Goal: Task Accomplishment & Management: Manage account settings

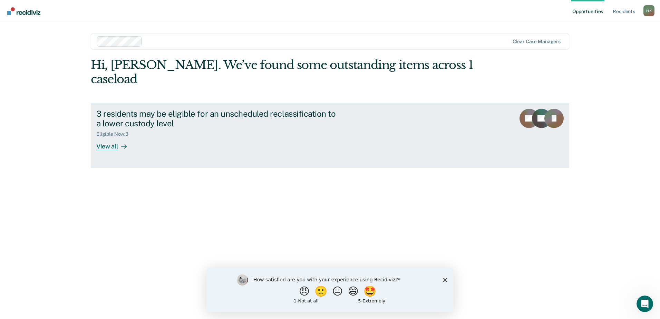
click at [108, 137] on div "View all" at bounding box center [115, 143] width 39 height 13
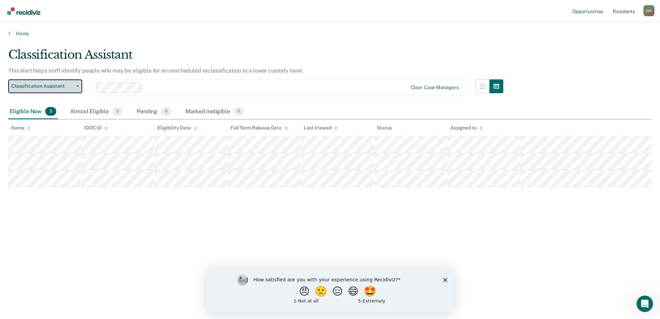
click at [72, 85] on span "Classification Assistant" at bounding box center [42, 86] width 62 height 6
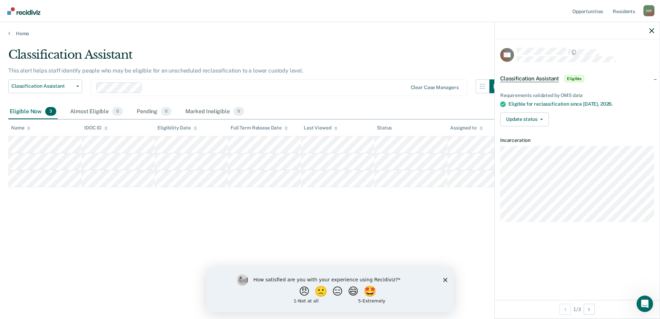
click at [447, 212] on div "Classification Assistant This alert helps staff identify people who may be elig…" at bounding box center [329, 158] width 643 height 220
click at [650, 30] on icon "button" at bounding box center [651, 30] width 5 height 5
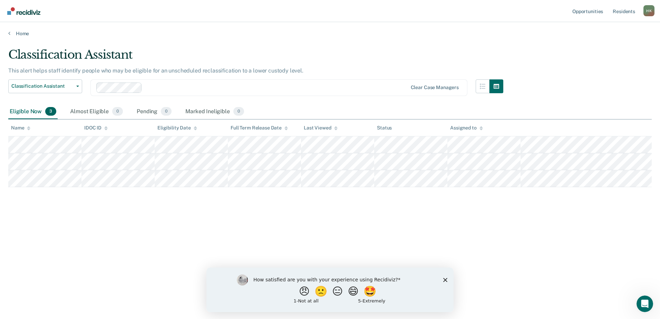
click at [445, 280] on polygon "Close survey" at bounding box center [445, 280] width 4 height 4
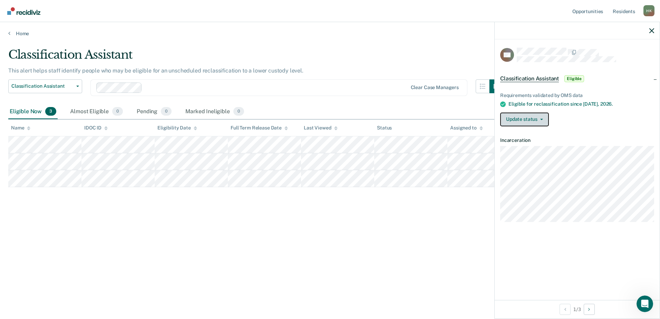
click at [542, 117] on button "Update status" at bounding box center [524, 120] width 49 height 14
click at [539, 119] on span "button" at bounding box center [540, 119] width 6 height 1
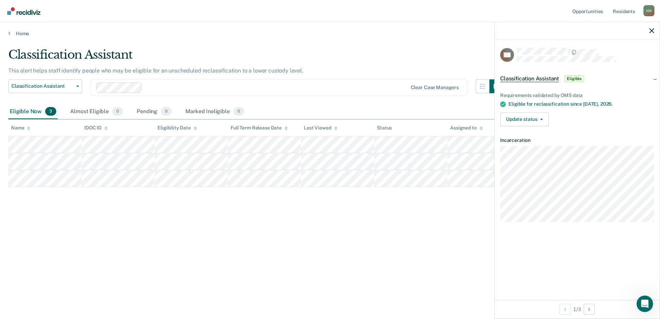
click at [575, 79] on span "Eligible" at bounding box center [574, 78] width 20 height 7
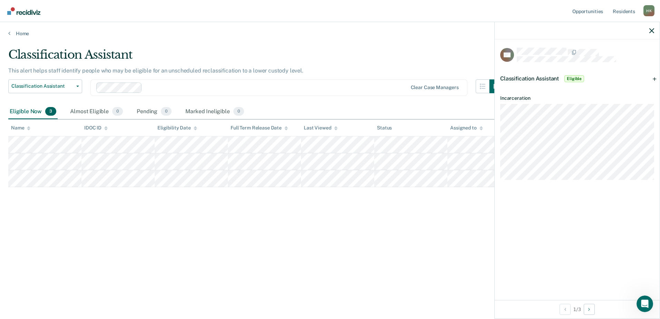
click at [575, 79] on span "Eligible" at bounding box center [574, 78] width 20 height 7
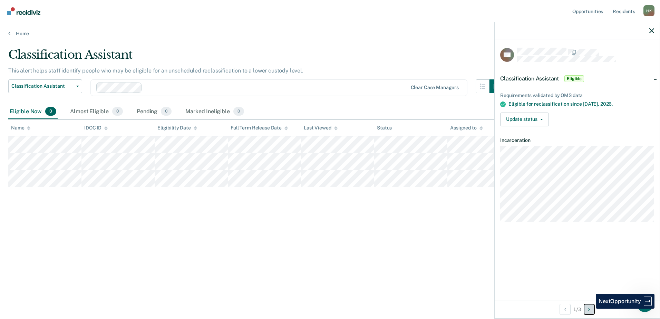
click at [590, 309] on icon "Next Opportunity" at bounding box center [589, 309] width 2 height 5
click at [561, 309] on button "Previous Opportunity" at bounding box center [565, 309] width 11 height 11
click at [543, 118] on button "Update status" at bounding box center [524, 120] width 49 height 14
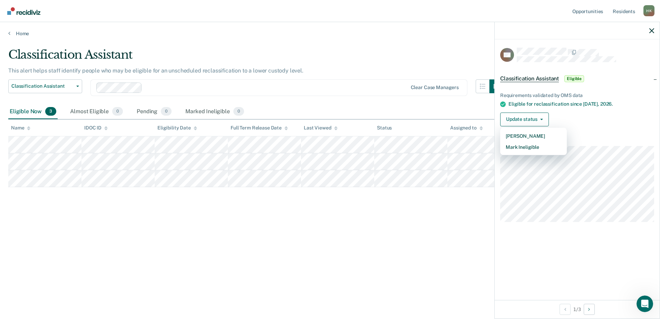
click at [539, 76] on span "Classification Assistant" at bounding box center [529, 78] width 59 height 7
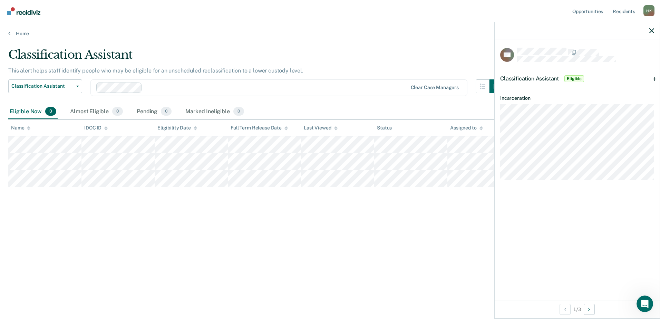
click at [539, 76] on span "Classification Assistant" at bounding box center [529, 78] width 59 height 7
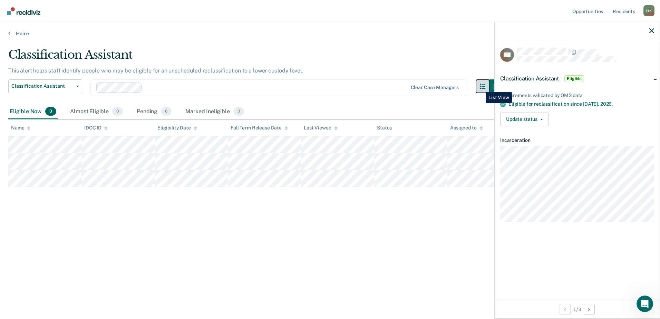
click at [480, 87] on icon "button" at bounding box center [483, 87] width 6 height 6
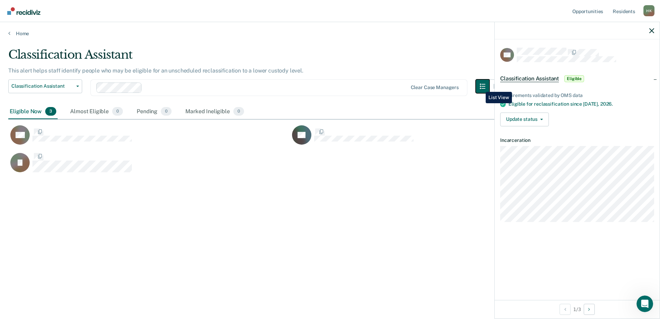
scroll to position [214, 638]
click at [542, 119] on button "Update status" at bounding box center [524, 120] width 49 height 14
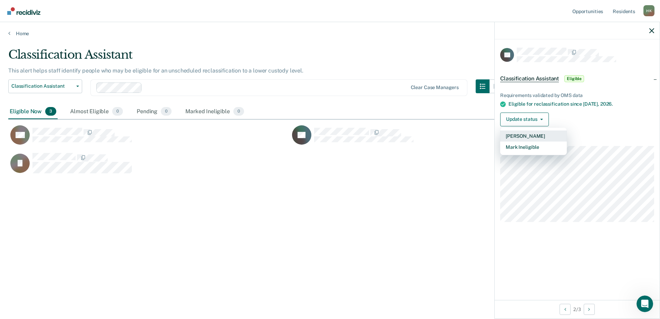
click at [528, 134] on button "Mark Pending" at bounding box center [533, 135] width 67 height 11
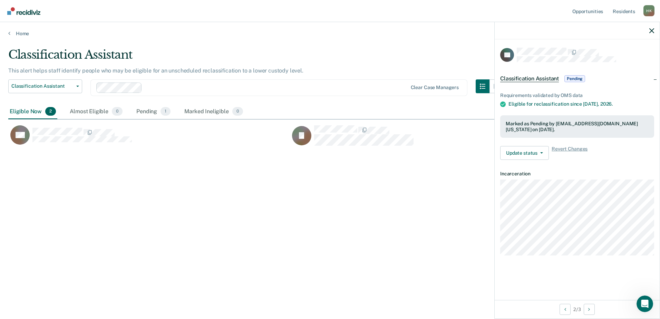
click at [23, 110] on div "Eligible Now 2" at bounding box center [32, 111] width 49 height 15
click at [575, 77] on span "Pending" at bounding box center [574, 78] width 21 height 7
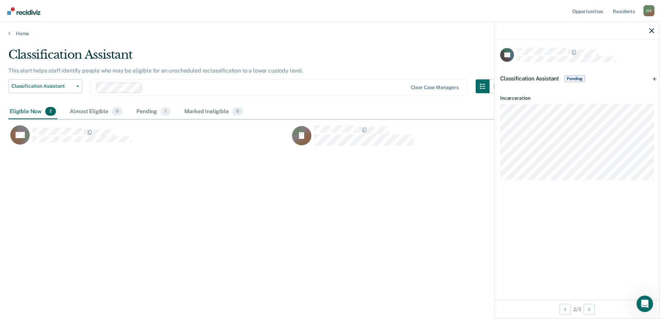
click at [235, 207] on div "Classification Assistant This alert helps staff identify people who may be elig…" at bounding box center [329, 158] width 643 height 220
click at [72, 85] on span "Classification Assistant" at bounding box center [42, 86] width 62 height 6
click at [148, 112] on div "Pending 1" at bounding box center [153, 111] width 37 height 15
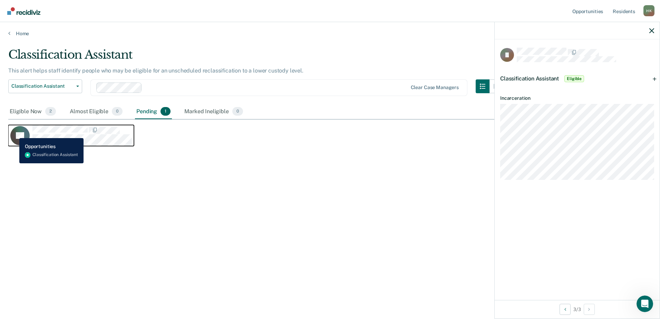
click at [14, 133] on icon "CaseloadOpportunityCell-144236" at bounding box center [15, 137] width 21 height 25
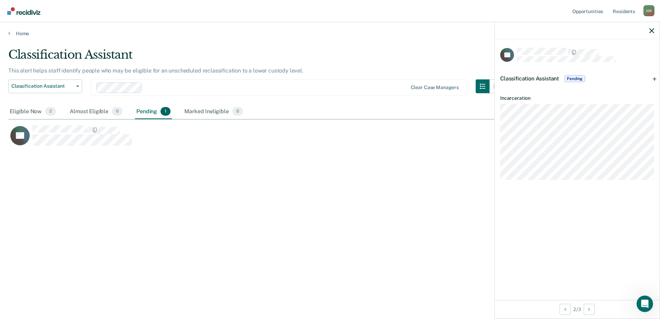
click at [21, 30] on div "Home" at bounding box center [330, 29] width 660 height 14
click at [10, 33] on icon at bounding box center [9, 33] width 2 height 6
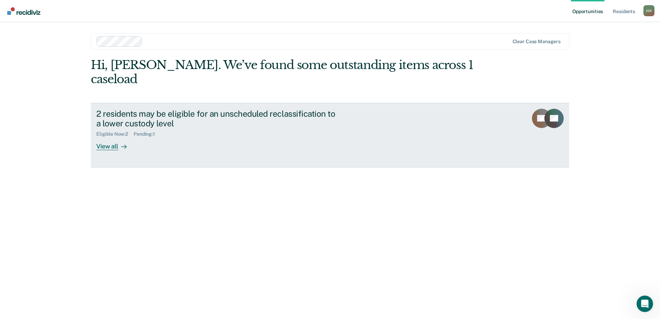
click at [145, 131] on div "Pending : 1" at bounding box center [147, 134] width 27 height 6
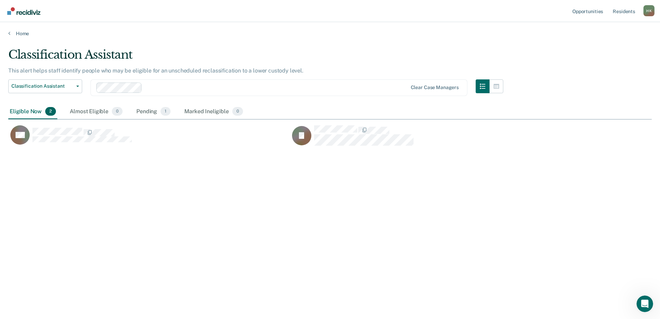
scroll to position [214, 638]
click at [147, 113] on div "Pending 1" at bounding box center [153, 111] width 37 height 15
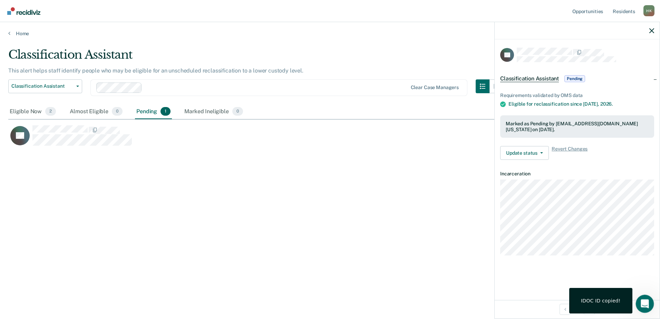
click at [642, 303] on icon "Open Intercom Messenger" at bounding box center [643, 302] width 11 height 11
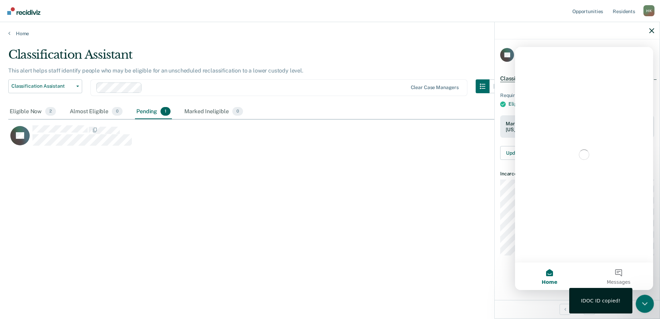
scroll to position [0, 0]
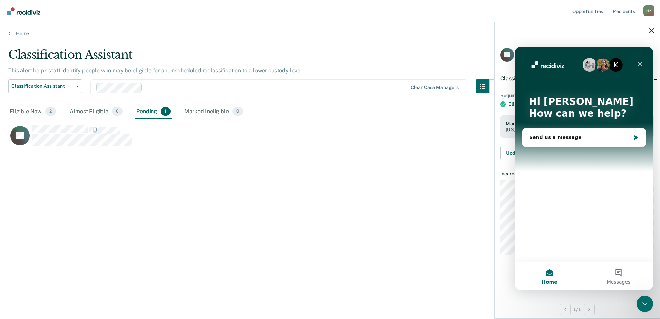
click at [535, 181] on div "K Hi Kristen 👋 How can we help? Send us a message" at bounding box center [584, 154] width 138 height 215
click at [615, 271] on button "Messages" at bounding box center [618, 276] width 69 height 28
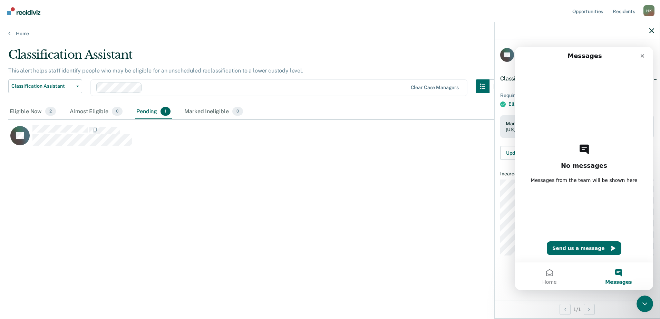
click at [543, 86] on div "No messages Messages from the team will be shown here Send us a message" at bounding box center [584, 163] width 114 height 197
click at [548, 272] on button "Home" at bounding box center [549, 276] width 69 height 28
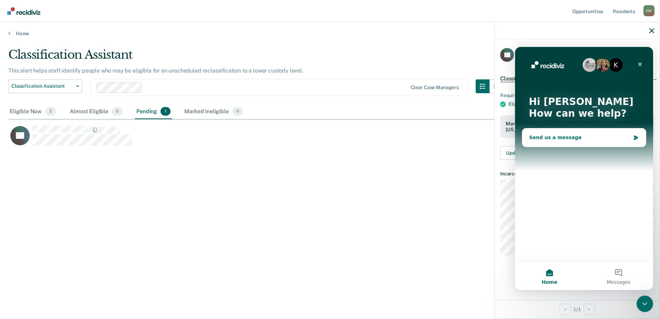
click at [567, 136] on div "Send us a message" at bounding box center [579, 137] width 101 height 7
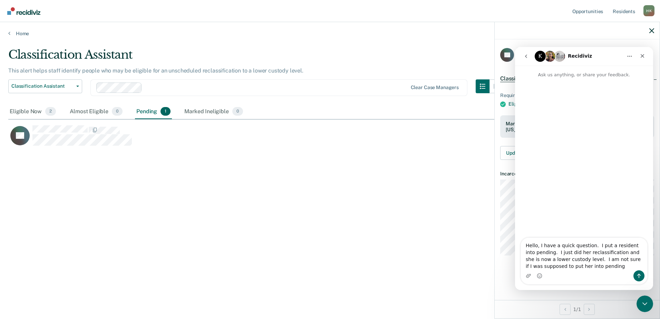
type textarea "Hello, I have a quick question. I put a resident into pending. I just did her r…"
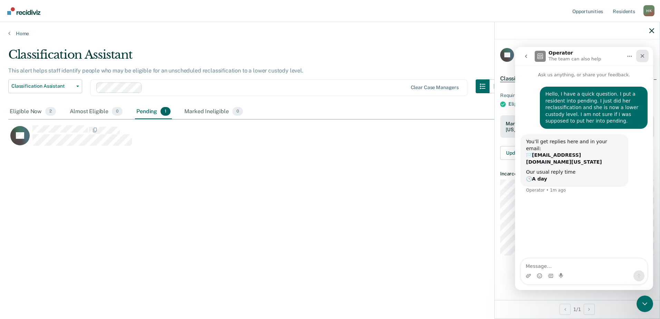
click at [643, 57] on icon "Close" at bounding box center [643, 56] width 6 height 6
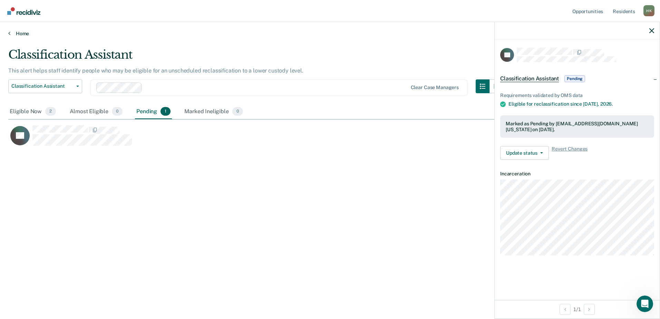
click at [18, 32] on link "Home" at bounding box center [329, 33] width 643 height 6
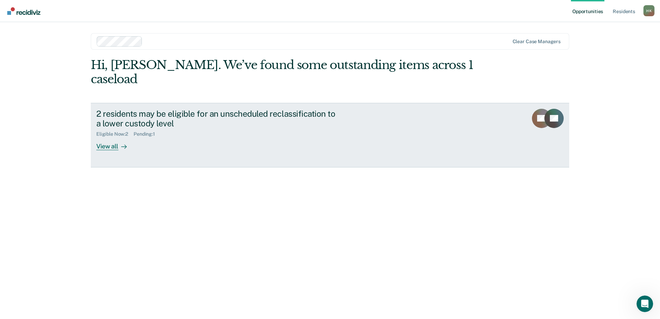
click at [109, 137] on div "View all" at bounding box center [115, 143] width 39 height 13
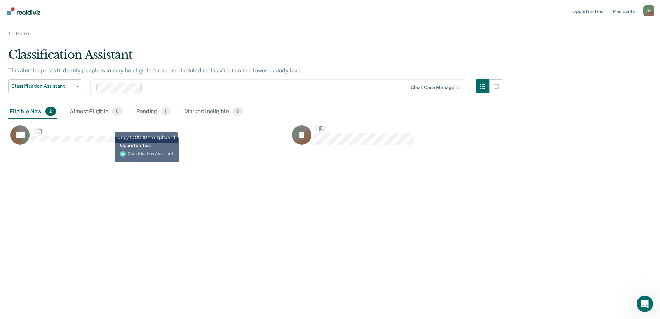
scroll to position [214, 638]
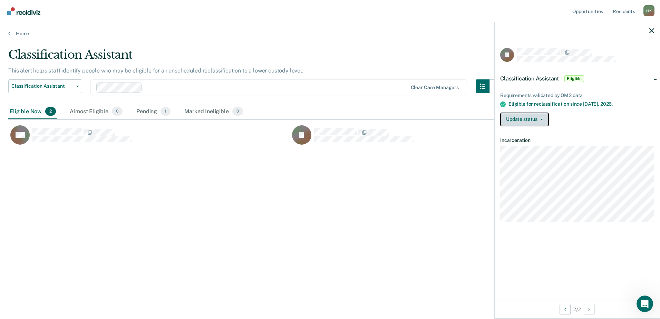
click at [540, 115] on button "Update status" at bounding box center [524, 120] width 49 height 14
click at [356, 193] on div "Classification Assistant This alert helps staff identify people who may be elig…" at bounding box center [329, 158] width 643 height 220
click at [20, 33] on link "Home" at bounding box center [329, 33] width 643 height 6
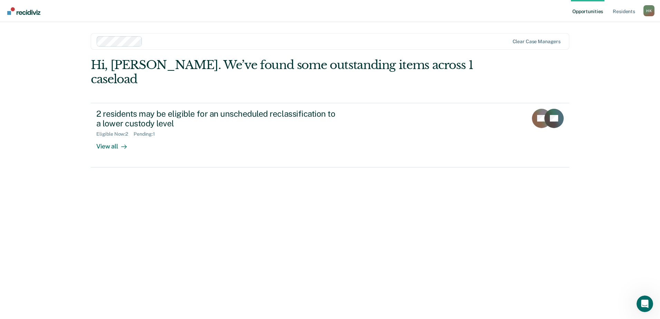
click at [24, 13] on img "Go to Recidiviz Home" at bounding box center [23, 11] width 33 height 8
click at [619, 14] on link "Resident s" at bounding box center [623, 11] width 25 height 22
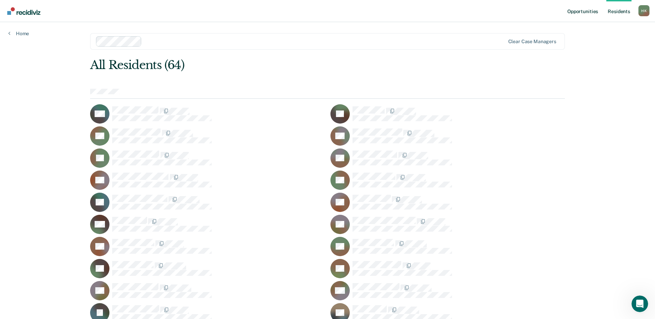
click at [585, 11] on link "Opportunities" at bounding box center [582, 11] width 33 height 22
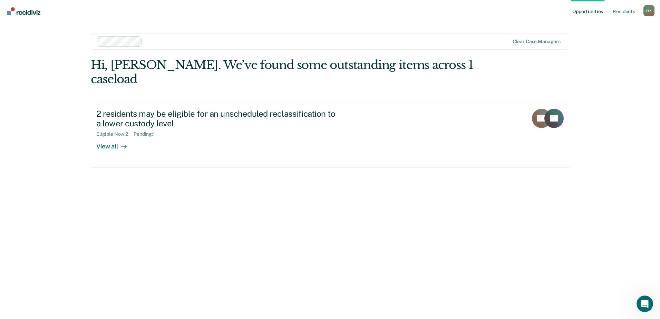
click at [14, 11] on img "Go to Recidiviz Home" at bounding box center [23, 11] width 33 height 8
click at [628, 13] on link "Resident s" at bounding box center [623, 11] width 25 height 22
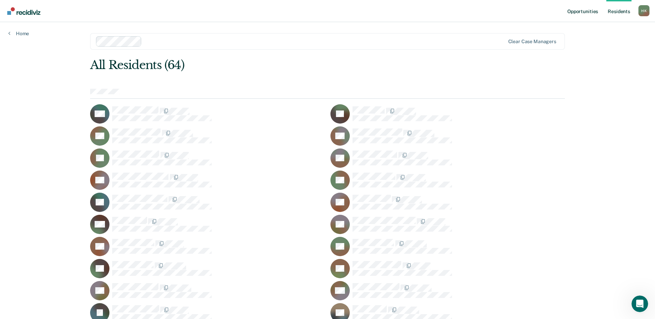
click at [584, 12] on link "Opportunities" at bounding box center [582, 11] width 33 height 22
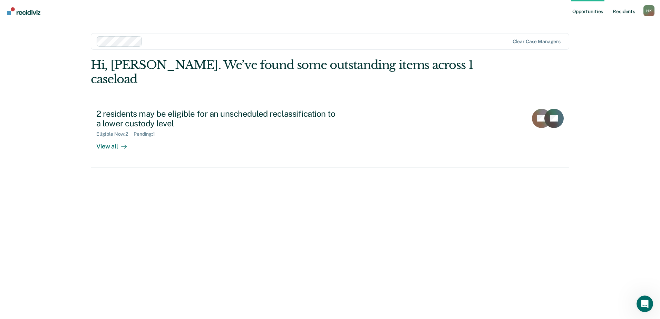
click at [619, 12] on link "Resident s" at bounding box center [623, 11] width 25 height 22
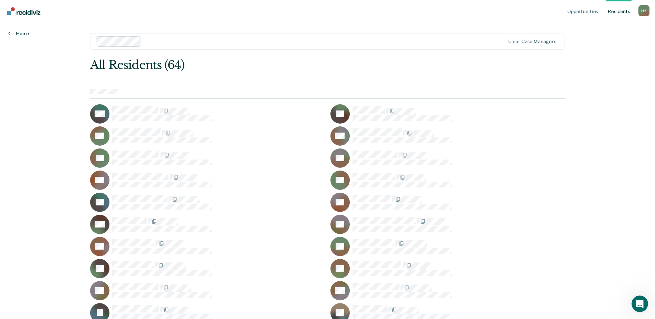
click at [11, 34] on link "Home" at bounding box center [18, 33] width 21 height 6
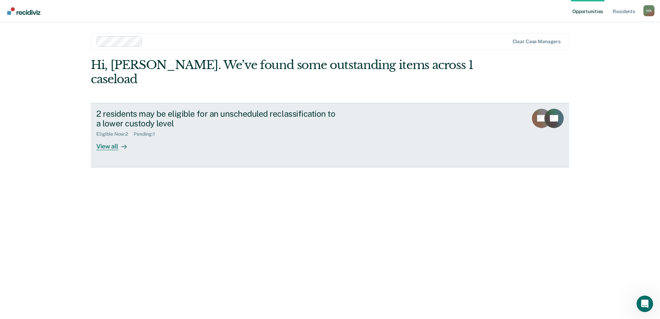
click at [198, 109] on div "2 residents may be eligible for an unscheduled reclassification to a lower cust…" at bounding box center [217, 119] width 242 height 20
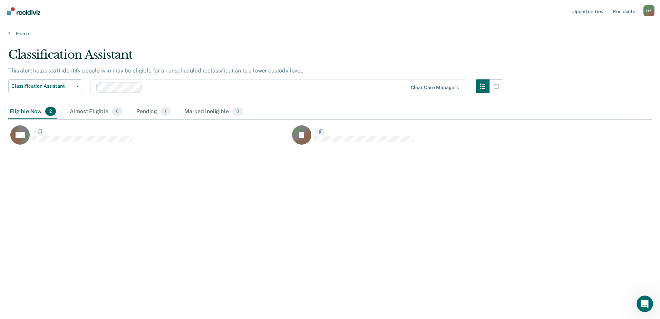
scroll to position [214, 638]
click at [481, 87] on icon "button" at bounding box center [483, 87] width 6 height 6
click at [493, 86] on button "button" at bounding box center [496, 86] width 14 height 14
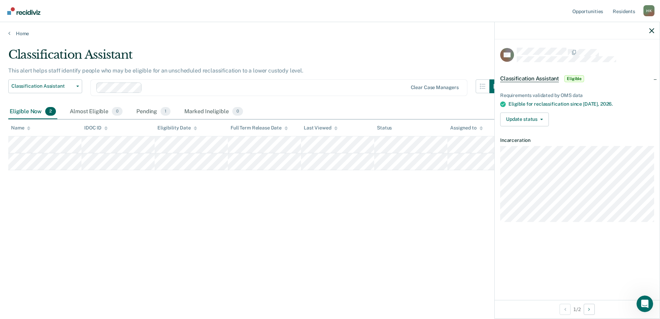
click at [542, 78] on span "Classification Assistant" at bounding box center [529, 78] width 59 height 7
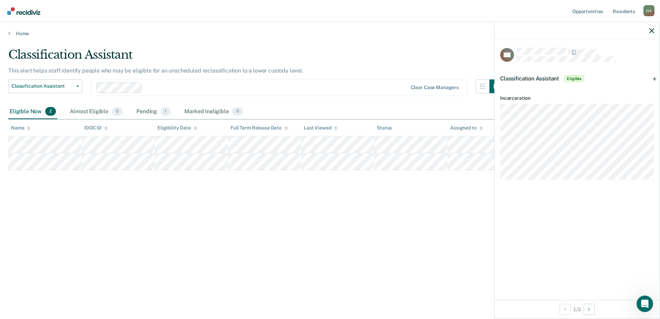
click at [542, 78] on span "Classification Assistant" at bounding box center [529, 78] width 59 height 7
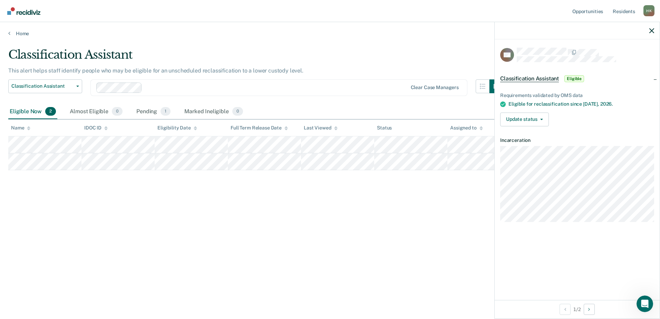
click at [11, 15] on link "Go to Recidiviz Home" at bounding box center [24, 11] width 37 height 22
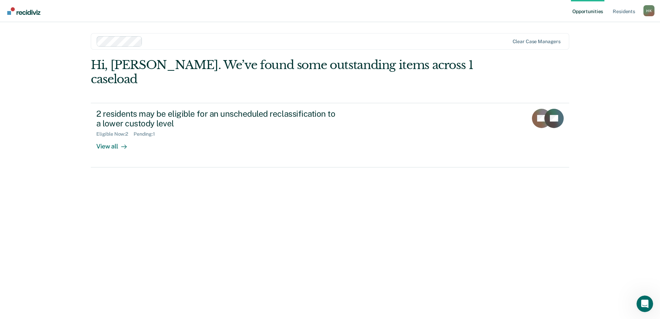
click at [650, 11] on div "H K" at bounding box center [648, 10] width 11 height 11
click at [613, 37] on link "How it works" at bounding box center [621, 37] width 56 height 6
click at [653, 10] on div "H K" at bounding box center [648, 10] width 11 height 11
click at [603, 27] on link "Profile" at bounding box center [621, 28] width 56 height 6
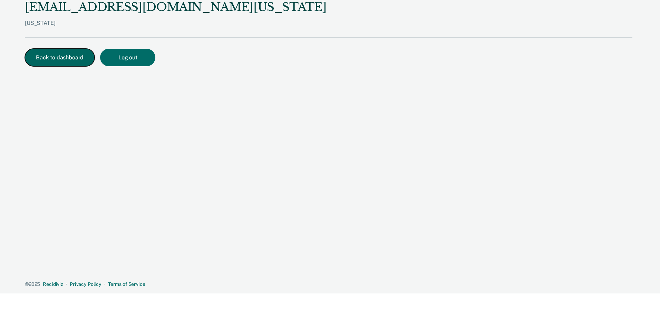
click at [55, 64] on button "Back to dashboard" at bounding box center [60, 58] width 70 height 18
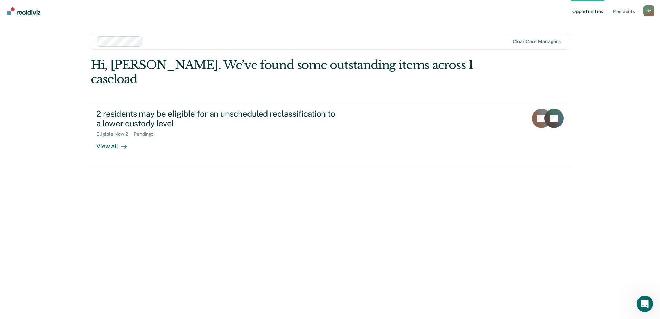
click at [648, 12] on div "H K" at bounding box center [648, 10] width 11 height 11
click at [604, 45] on link "Log Out" at bounding box center [621, 45] width 56 height 6
click at [6, 11] on link "Go to Recidiviz Home" at bounding box center [24, 11] width 37 height 22
click at [648, 8] on div "H K" at bounding box center [648, 10] width 11 height 11
click at [602, 47] on link "Log Out" at bounding box center [621, 45] width 56 height 6
